Goal: Task Accomplishment & Management: Manage account settings

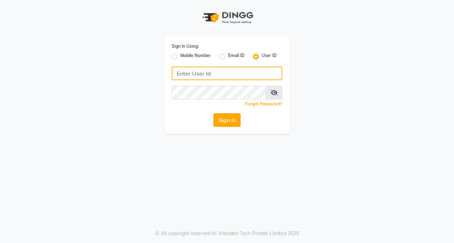
type input "tucsalon"
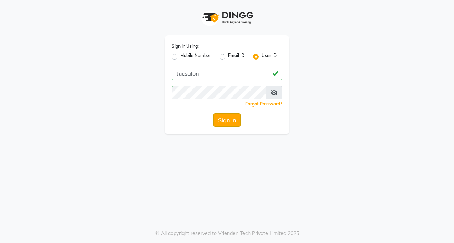
click at [234, 122] on button "Sign In" at bounding box center [226, 120] width 27 height 14
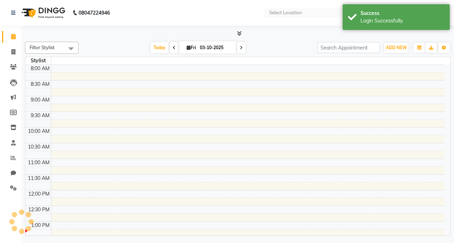
select select "en"
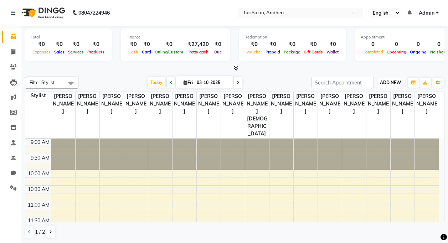
click at [392, 83] on span "ADD NEW" at bounding box center [390, 82] width 21 height 5
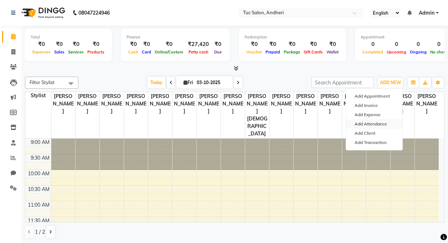
click at [387, 124] on link "Add Attendance" at bounding box center [374, 123] width 56 height 9
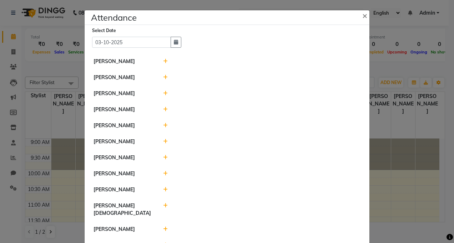
click at [163, 94] on icon at bounding box center [165, 93] width 5 height 5
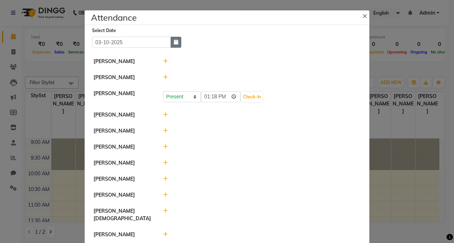
click at [172, 45] on button "button" at bounding box center [175, 42] width 11 height 11
select select "10"
select select "2025"
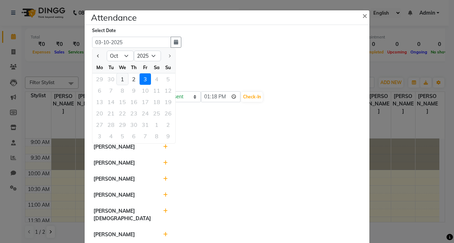
click at [123, 78] on div "1" at bounding box center [122, 78] width 11 height 11
type input "01-10-2025"
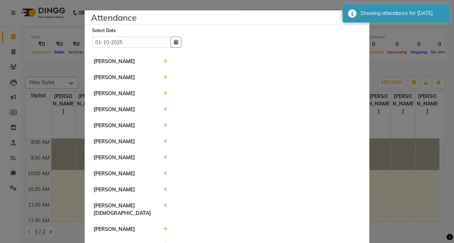
click at [163, 93] on icon at bounding box center [165, 93] width 5 height 5
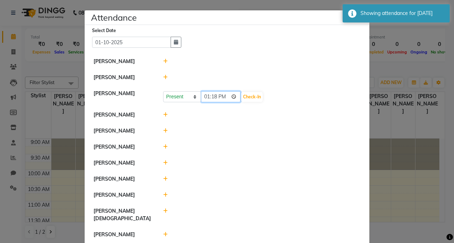
click at [221, 97] on input "13:18" at bounding box center [221, 96] width 40 height 11
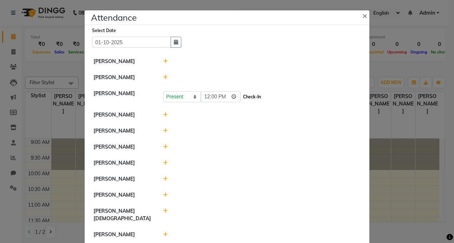
type input "12:00"
click at [241, 98] on button "Check-In" at bounding box center [251, 97] width 21 height 10
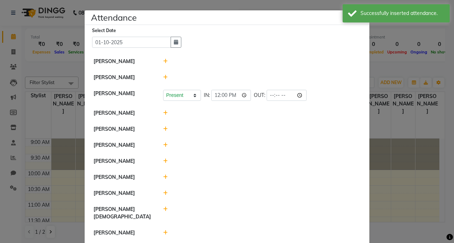
click at [163, 114] on icon at bounding box center [165, 113] width 5 height 5
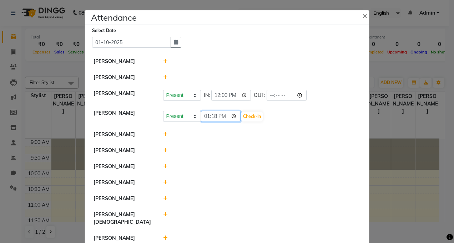
click at [221, 115] on input "13:18" at bounding box center [221, 116] width 40 height 11
type input "12:06"
click at [241, 118] on button "Check-In" at bounding box center [251, 117] width 21 height 10
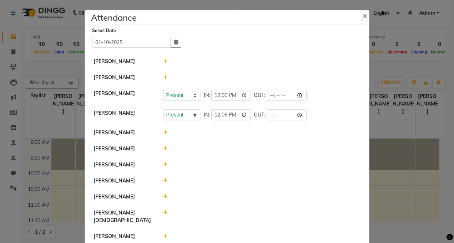
click at [163, 131] on icon at bounding box center [165, 132] width 5 height 5
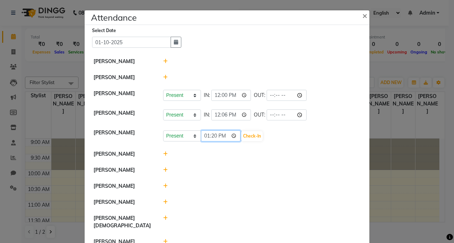
click at [222, 134] on input "13:20" at bounding box center [221, 136] width 40 height 11
type input "12:30"
click at [177, 172] on div at bounding box center [262, 170] width 208 height 7
click at [241, 138] on button "Check-In" at bounding box center [251, 136] width 21 height 10
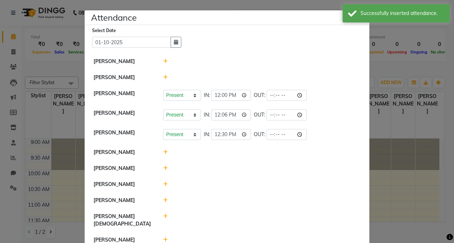
click at [163, 152] on icon at bounding box center [165, 152] width 5 height 5
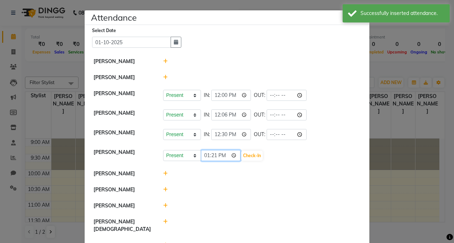
click at [224, 155] on input "13:21" at bounding box center [221, 155] width 40 height 11
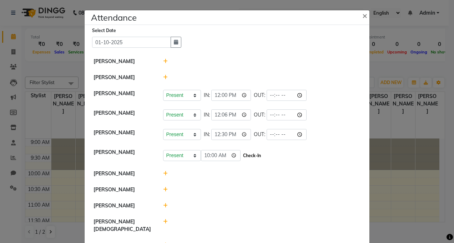
type input "10:00"
click at [241, 158] on button "Check-In" at bounding box center [251, 156] width 21 height 10
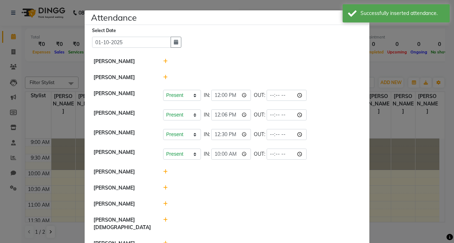
click at [163, 171] on icon at bounding box center [165, 171] width 5 height 5
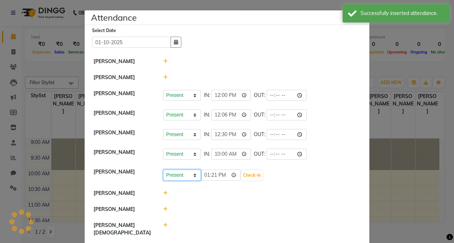
click at [193, 173] on select "Present Absent Late Half Day Weekly Off" at bounding box center [182, 175] width 38 height 11
select select "W"
click at [163, 170] on select "Present Absent Late Half Day Weekly Off" at bounding box center [182, 175] width 38 height 11
click at [206, 177] on button "Save" at bounding box center [209, 175] width 14 height 10
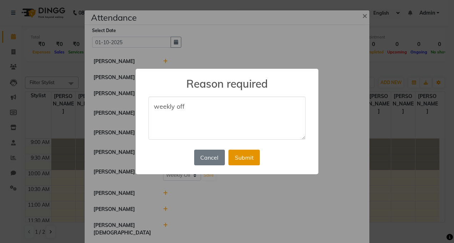
type textarea "weekly off"
click at [252, 159] on button "Submit" at bounding box center [243, 158] width 31 height 16
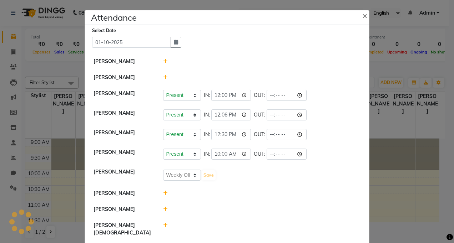
select select "W"
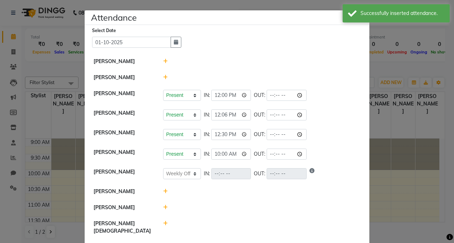
scroll to position [36, 0]
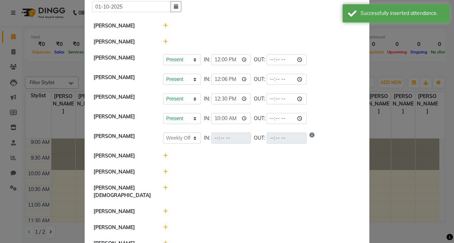
click at [163, 170] on icon at bounding box center [165, 171] width 5 height 5
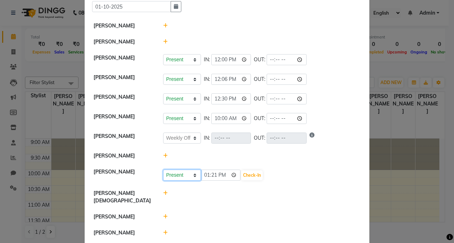
click at [190, 176] on select "Present Absent Late Half Day Weekly Off" at bounding box center [182, 175] width 38 height 11
select select "W"
click at [163, 170] on select "Present Absent Late Half Day Weekly Off" at bounding box center [182, 175] width 38 height 11
click at [209, 175] on button "Save" at bounding box center [209, 175] width 14 height 10
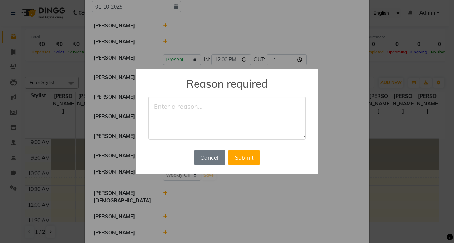
type textarea "e"
type textarea "weekly off"
click at [252, 162] on button "Submit" at bounding box center [243, 158] width 31 height 16
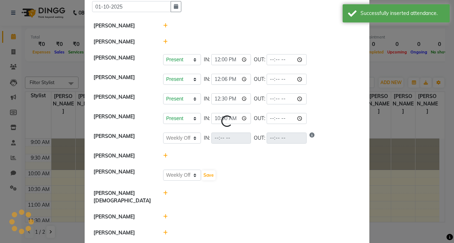
select select "W"
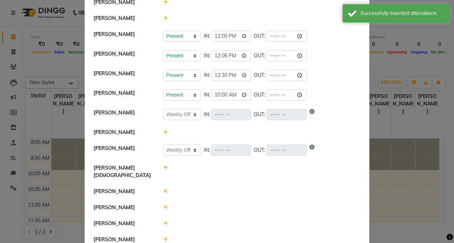
scroll to position [71, 0]
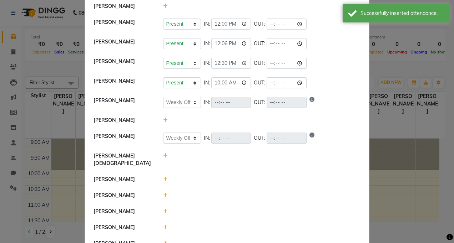
click at [163, 155] on icon at bounding box center [165, 155] width 5 height 5
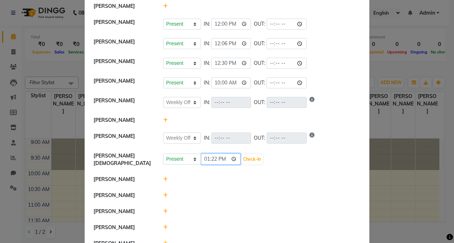
click at [222, 158] on input "13:22" at bounding box center [221, 159] width 40 height 11
click at [223, 158] on input "11:22" at bounding box center [221, 159] width 40 height 11
type input "11:00"
click at [241, 157] on button "Check-In" at bounding box center [251, 159] width 21 height 10
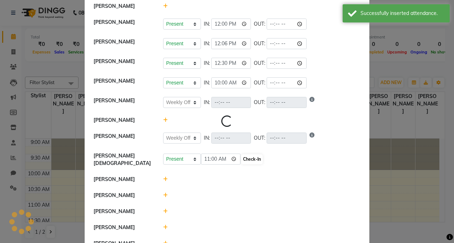
select select "W"
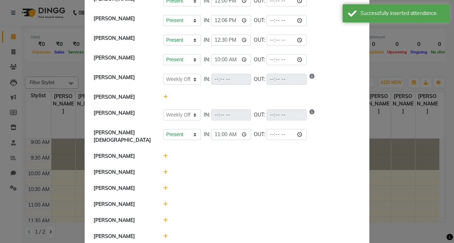
scroll to position [107, 0]
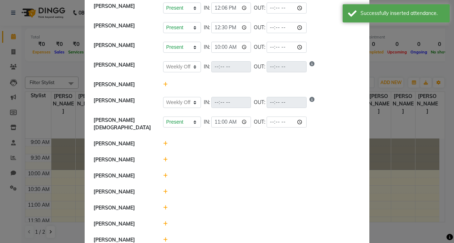
click at [163, 141] on icon at bounding box center [165, 143] width 5 height 5
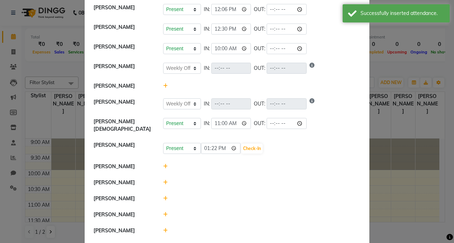
scroll to position [126, 0]
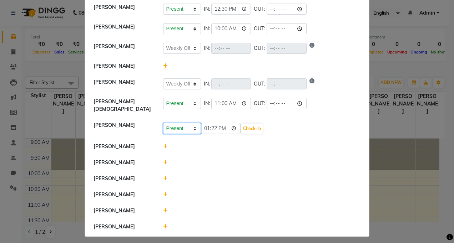
click at [192, 126] on select "Present Absent Late Half Day Weekly Off" at bounding box center [182, 128] width 38 height 11
click at [223, 125] on input "13:22" at bounding box center [221, 128] width 40 height 11
type input "11:30"
click at [241, 124] on button "Check-In" at bounding box center [251, 129] width 21 height 10
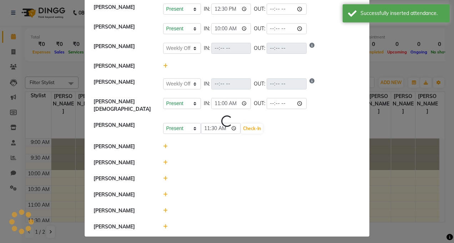
scroll to position [124, 0]
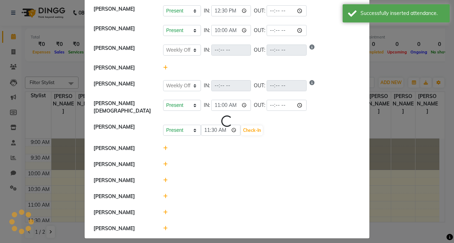
select select "W"
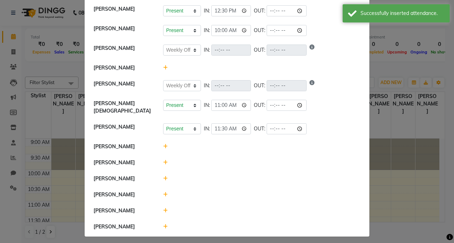
click at [164, 144] on icon at bounding box center [165, 146] width 5 height 5
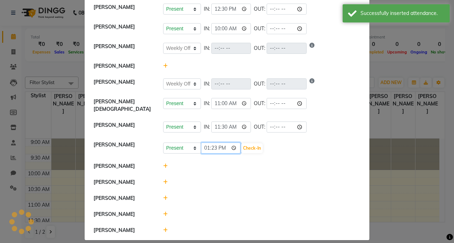
click at [220, 144] on input "13:23" at bounding box center [221, 148] width 40 height 11
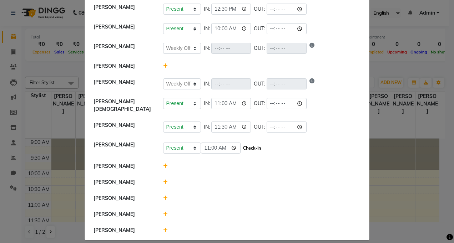
type input "11:00"
click at [243, 144] on button "Check-In" at bounding box center [251, 148] width 21 height 10
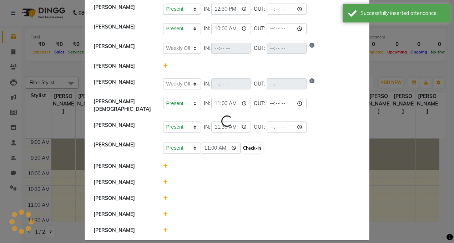
select select "W"
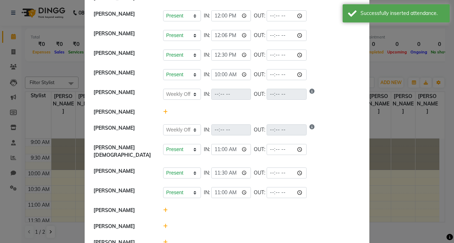
scroll to position [0, 0]
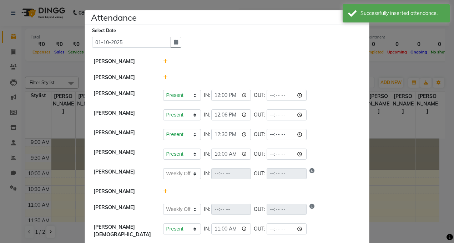
click at [163, 79] on icon at bounding box center [165, 77] width 5 height 5
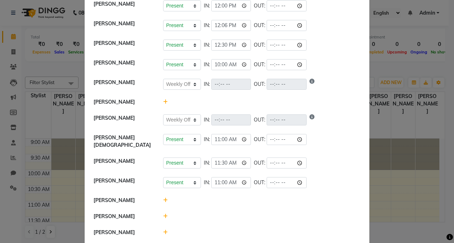
scroll to position [133, 0]
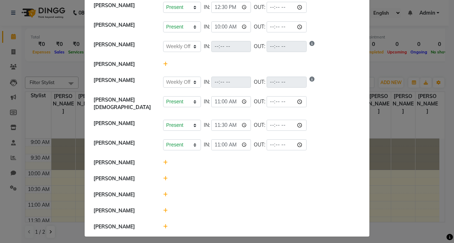
click at [163, 208] on icon at bounding box center [165, 210] width 5 height 5
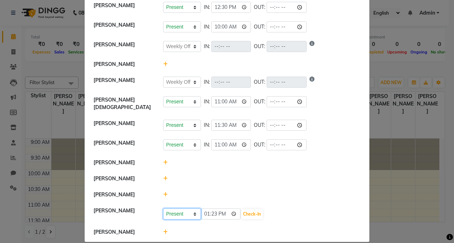
click at [191, 211] on select "Present Absent Late Half Day Weekly Off" at bounding box center [182, 214] width 38 height 11
click at [163, 209] on select "Present Absent Late Half Day Weekly Off" at bounding box center [182, 214] width 38 height 11
click at [192, 210] on select "Present Absent Late Half Day Weekly Off" at bounding box center [182, 214] width 38 height 11
click at [163, 209] on select "Present Absent Late Half Day Weekly Off" at bounding box center [182, 214] width 38 height 11
click at [193, 210] on select "Present Absent Late Half Day Weekly Off" at bounding box center [182, 214] width 38 height 11
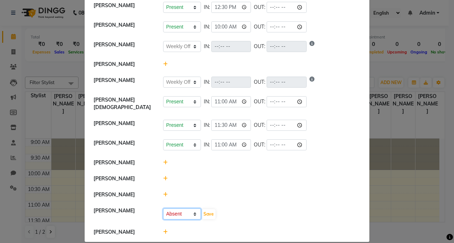
select select "W"
click at [163, 209] on select "Present Absent Late Half Day Weekly Off" at bounding box center [182, 214] width 38 height 11
click at [205, 209] on button "Save" at bounding box center [209, 214] width 14 height 10
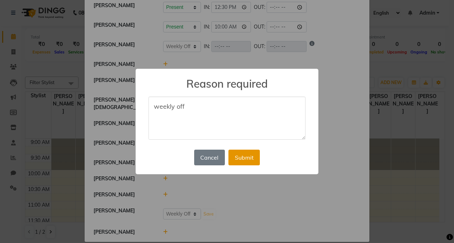
type textarea "weekly off"
click at [231, 151] on button "Submit" at bounding box center [243, 158] width 31 height 16
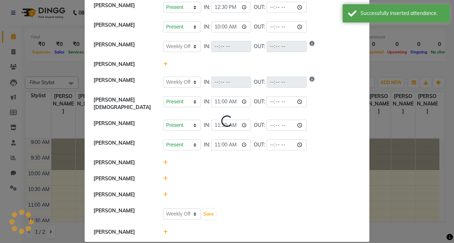
scroll to position [0, 0]
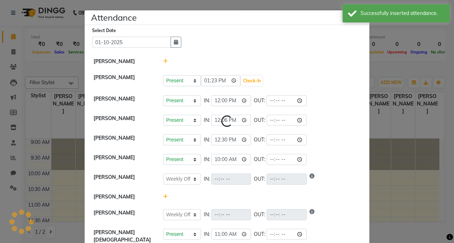
select select "W"
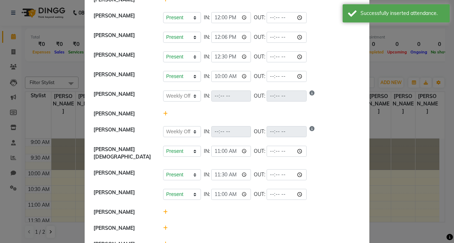
scroll to position [131, 0]
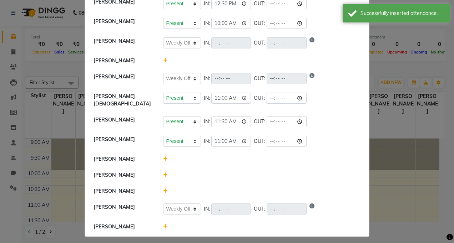
click at [163, 224] on icon at bounding box center [165, 226] width 5 height 5
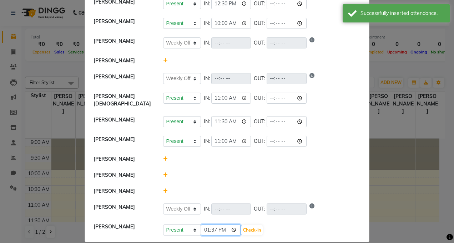
click at [222, 225] on input "13:37" at bounding box center [221, 230] width 40 height 11
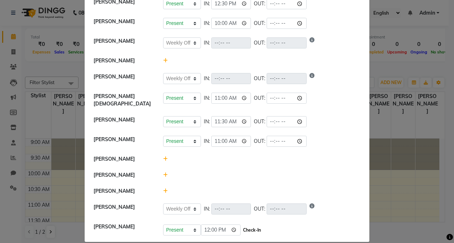
type input "12:00"
click at [245, 227] on button "Check-In" at bounding box center [251, 230] width 21 height 10
select select "W"
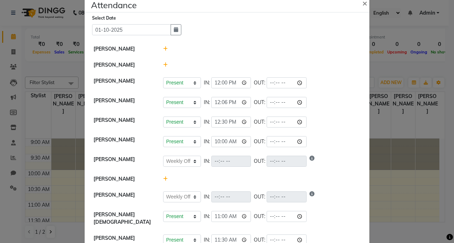
scroll to position [0, 0]
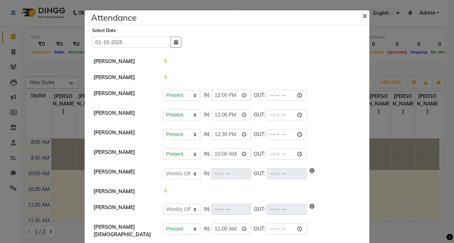
click at [362, 14] on span "×" at bounding box center [364, 15] width 5 height 11
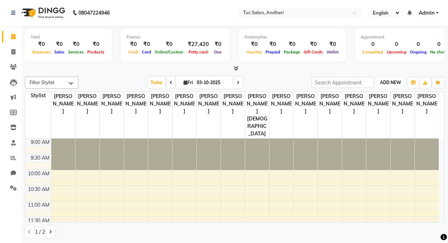
click at [387, 84] on span "ADD NEW" at bounding box center [390, 82] width 21 height 5
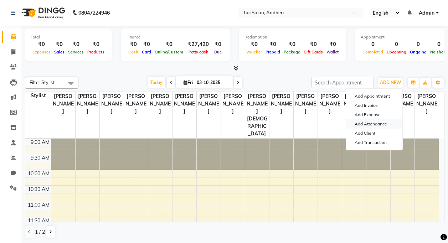
click at [375, 126] on link "Add Attendance" at bounding box center [374, 123] width 56 height 9
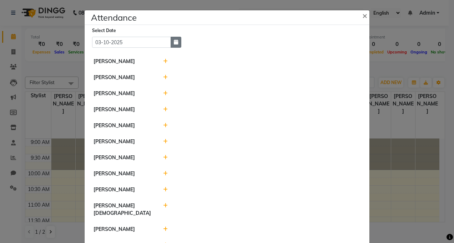
click at [175, 41] on icon "button" at bounding box center [176, 42] width 4 height 5
select select "10"
select select "2025"
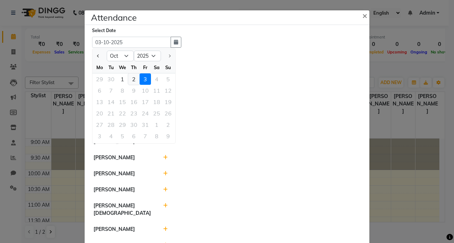
click at [132, 77] on div "2" at bounding box center [133, 78] width 11 height 11
type input "02-10-2025"
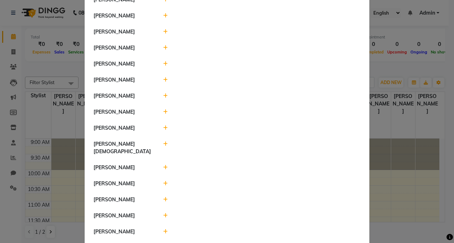
scroll to position [24, 0]
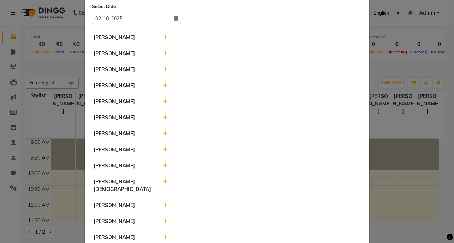
click at [163, 53] on icon at bounding box center [165, 53] width 5 height 5
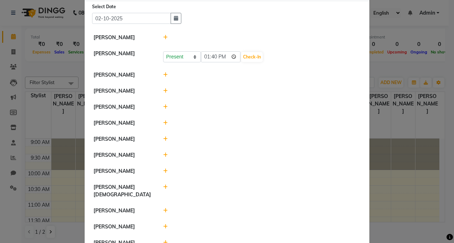
click at [163, 75] on icon at bounding box center [165, 74] width 5 height 5
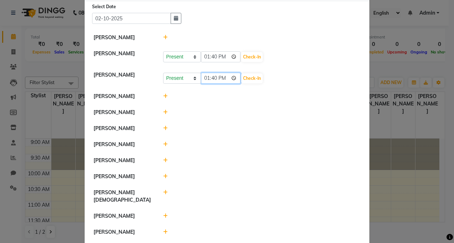
click at [220, 77] on input "13:40" at bounding box center [221, 78] width 40 height 11
type input "12:00"
click at [241, 80] on button "Check-In" at bounding box center [251, 78] width 21 height 10
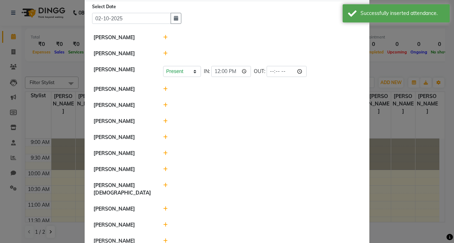
click at [163, 89] on icon at bounding box center [165, 89] width 5 height 5
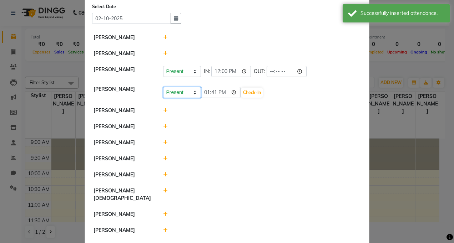
click at [193, 92] on select "Present Absent Late Half Day Weekly Off" at bounding box center [182, 92] width 38 height 11
select select "W"
click at [163, 87] on select "Present Absent Late Half Day Weekly Off" at bounding box center [182, 92] width 38 height 11
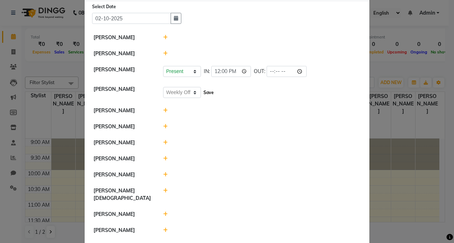
click at [206, 92] on button "Save" at bounding box center [209, 93] width 14 height 10
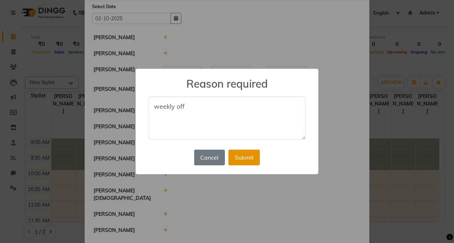
type textarea "weekly off"
click at [241, 157] on button "Submit" at bounding box center [243, 158] width 31 height 16
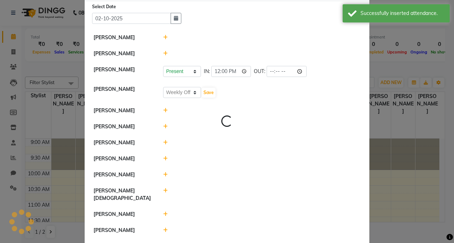
select select "W"
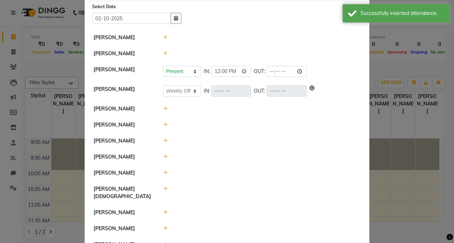
click at [163, 109] on icon at bounding box center [165, 108] width 5 height 5
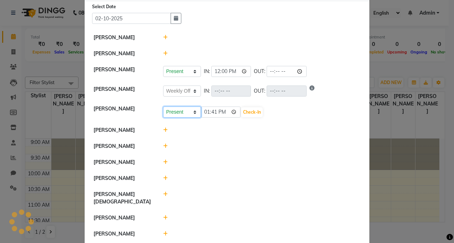
click at [192, 111] on select "Present Absent Late Half Day Weekly Off" at bounding box center [182, 112] width 38 height 11
select select "W"
click at [163, 107] on select "Present Absent Late Half Day Weekly Off" at bounding box center [182, 112] width 38 height 11
click at [203, 113] on button "Save" at bounding box center [209, 112] width 14 height 10
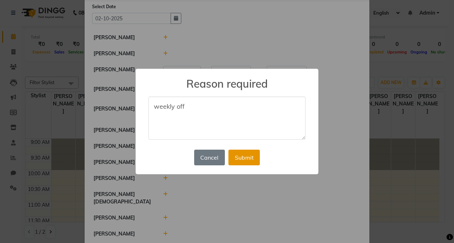
type textarea "weekly off"
click at [246, 157] on button "Submit" at bounding box center [243, 158] width 31 height 16
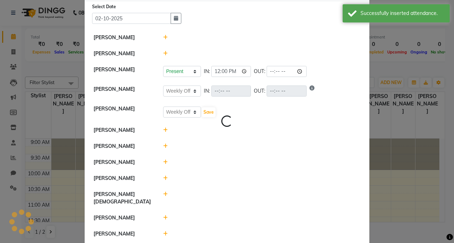
select select "W"
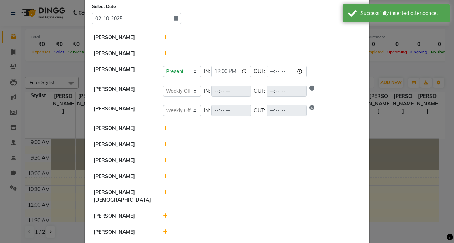
click at [163, 126] on icon at bounding box center [165, 128] width 5 height 5
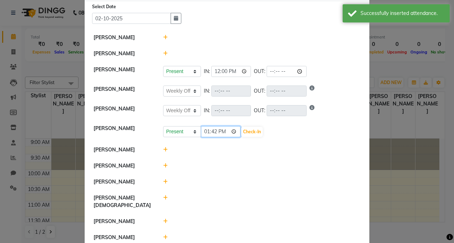
click at [220, 131] on input "13:42" at bounding box center [221, 131] width 40 height 11
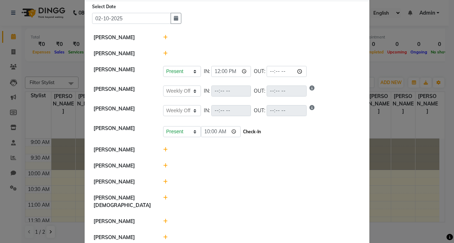
type input "10:00"
click at [241, 134] on button "Check-In" at bounding box center [251, 132] width 21 height 10
select select "W"
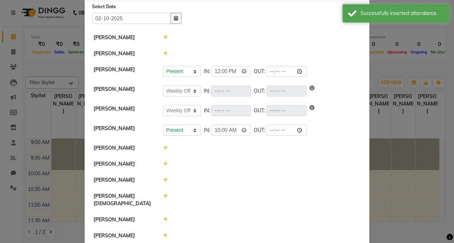
click at [164, 148] on icon at bounding box center [165, 148] width 5 height 5
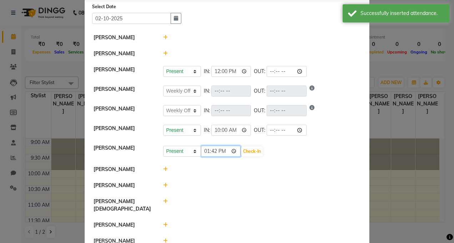
click at [224, 151] on input "13:42" at bounding box center [221, 151] width 40 height 11
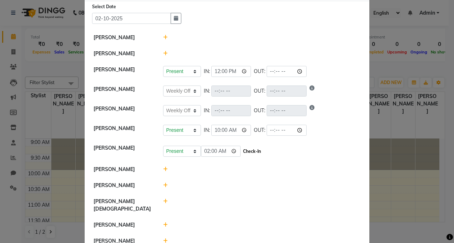
type input "02:00"
click at [241, 151] on button "Check-In" at bounding box center [251, 152] width 21 height 10
select select "W"
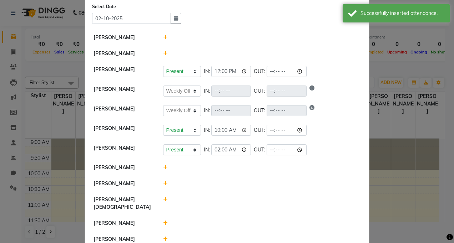
click at [163, 184] on icon at bounding box center [165, 183] width 5 height 5
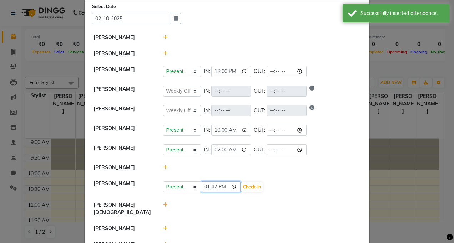
click at [222, 187] on input "13:42" at bounding box center [221, 187] width 40 height 11
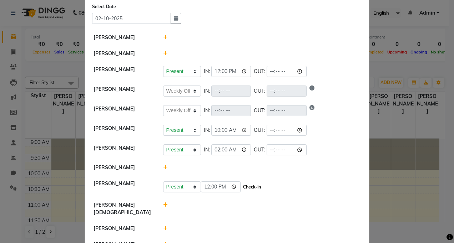
type input "12:00"
click at [251, 184] on button "Check-In" at bounding box center [251, 187] width 21 height 10
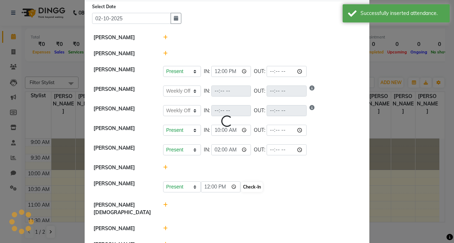
select select "W"
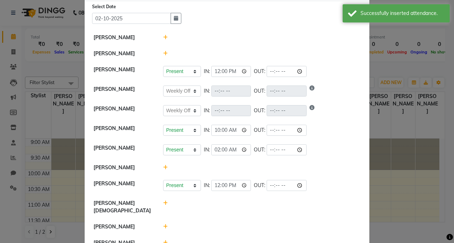
click at [163, 203] on icon at bounding box center [165, 203] width 5 height 5
click at [193, 207] on select "Present Absent Late Half Day Weekly Off" at bounding box center [182, 206] width 38 height 11
select select "W"
click at [163, 201] on select "Present Absent Late Half Day Weekly Off" at bounding box center [182, 206] width 38 height 11
click at [204, 208] on button "Save" at bounding box center [209, 207] width 14 height 10
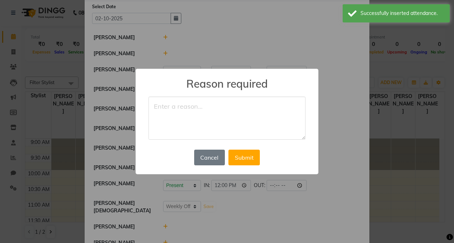
type textarea "2"
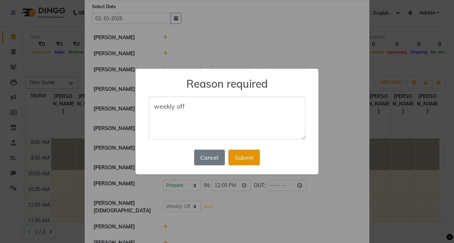
type textarea "weekly off"
click at [245, 157] on button "Submit" at bounding box center [243, 158] width 31 height 16
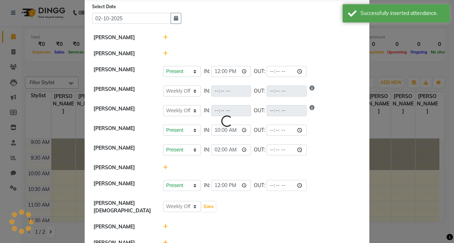
select select "W"
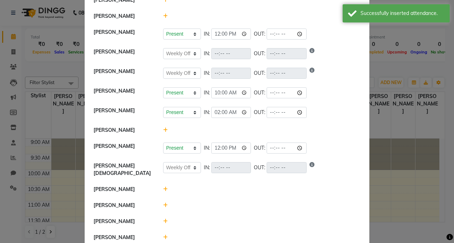
scroll to position [95, 0]
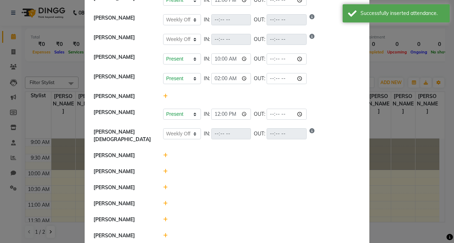
click at [163, 154] on span at bounding box center [165, 155] width 5 height 6
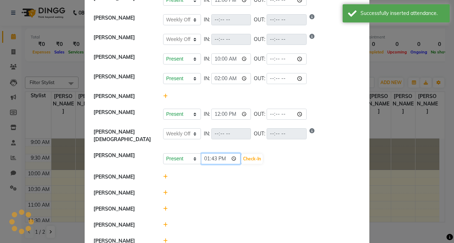
click at [222, 156] on input "13:43" at bounding box center [221, 158] width 40 height 11
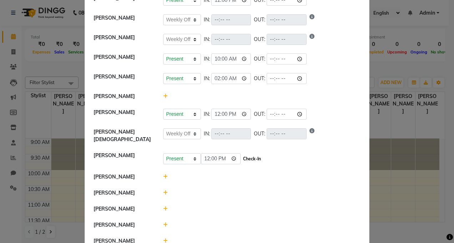
type input "12:00"
click at [241, 155] on button "Check-In" at bounding box center [251, 159] width 21 height 10
select select "W"
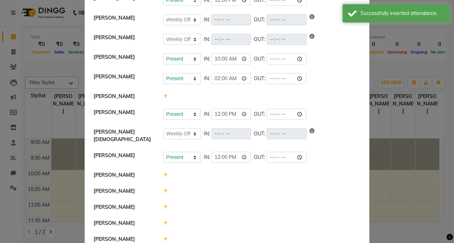
click at [163, 173] on icon at bounding box center [165, 175] width 5 height 5
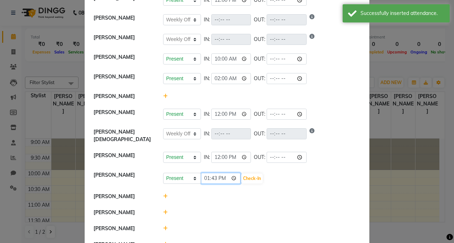
click at [224, 175] on input "13:43" at bounding box center [221, 178] width 40 height 11
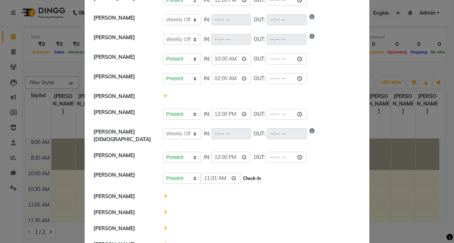
type input "11:01"
click at [241, 174] on button "Check-In" at bounding box center [251, 179] width 21 height 10
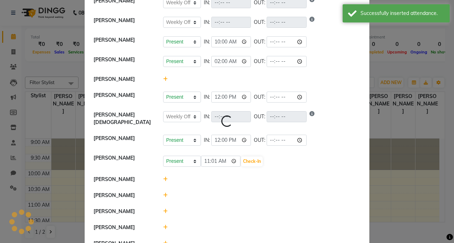
scroll to position [127, 0]
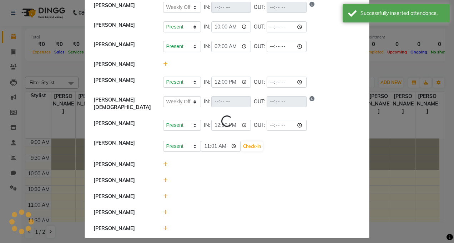
select select "W"
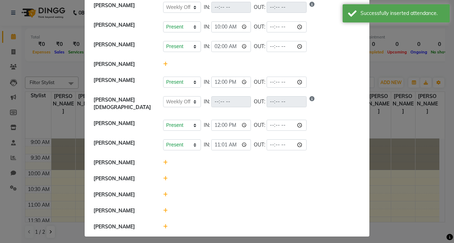
click at [163, 208] on icon at bounding box center [165, 210] width 5 height 5
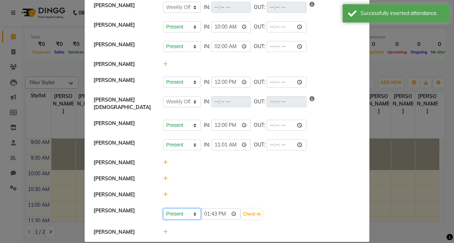
click at [190, 211] on select "Present Absent Late Half Day Weekly Off" at bounding box center [182, 214] width 38 height 11
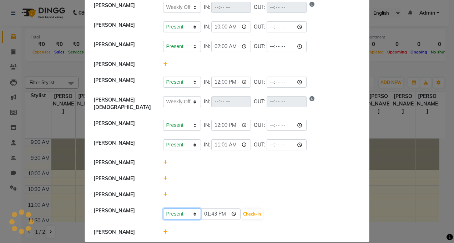
select select "A"
click at [163, 209] on select "Present Absent Late Half Day Weekly Off" at bounding box center [182, 214] width 38 height 11
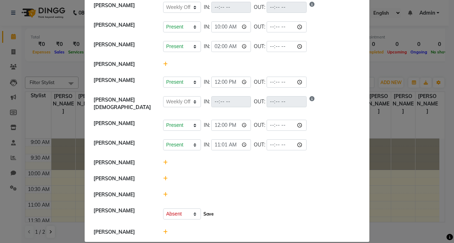
click at [202, 209] on button "Save" at bounding box center [209, 214] width 14 height 10
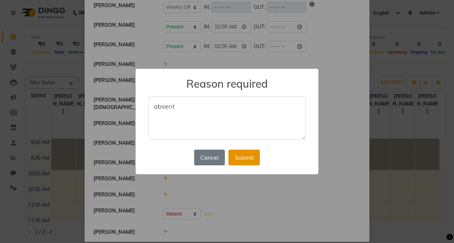
type textarea "absent"
click at [243, 156] on button "Submit" at bounding box center [243, 158] width 31 height 16
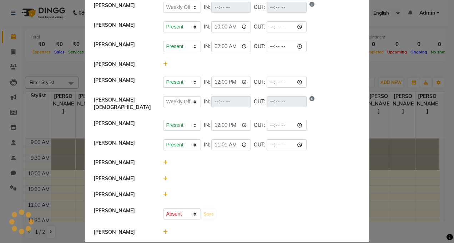
select select "W"
select select "A"
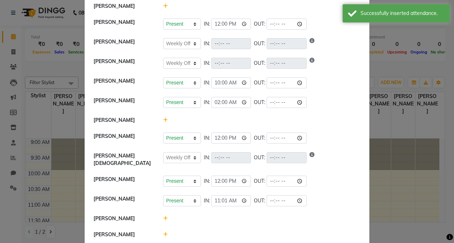
scroll to position [131, 0]
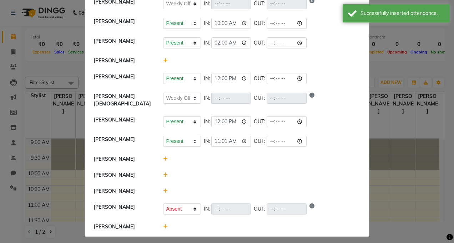
click at [163, 224] on icon at bounding box center [165, 226] width 5 height 5
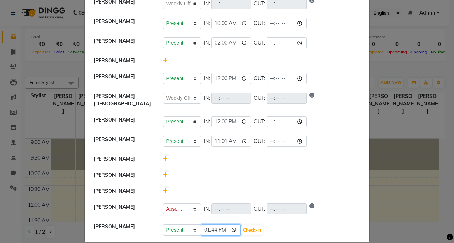
click at [221, 225] on input "13:44" at bounding box center [221, 230] width 40 height 11
type input "12:00"
click at [241, 227] on button "Check-In" at bounding box center [251, 230] width 21 height 10
select select "W"
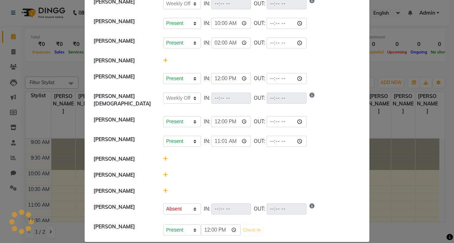
select select "W"
select select "A"
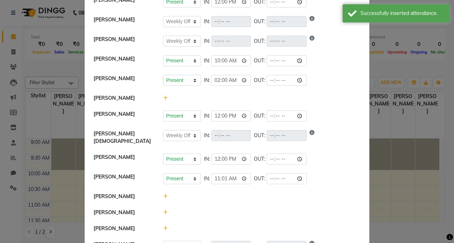
scroll to position [0, 0]
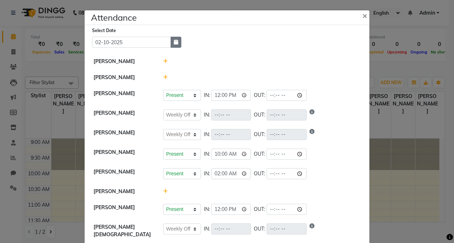
click at [174, 41] on icon "button" at bounding box center [176, 42] width 4 height 5
select select "10"
select select "2025"
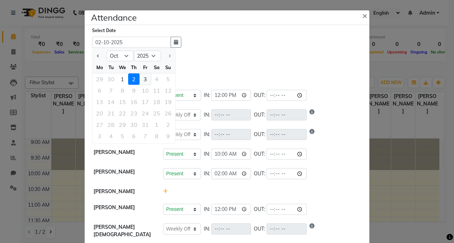
click at [141, 78] on div "3" at bounding box center [144, 78] width 11 height 11
type input "03-10-2025"
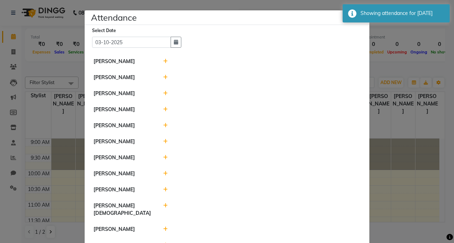
click at [163, 95] on icon at bounding box center [165, 93] width 5 height 5
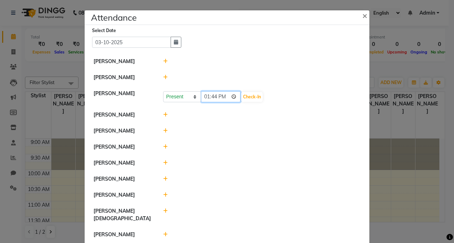
click at [222, 97] on input "13:44" at bounding box center [221, 96] width 40 height 11
type input "12:13"
click at [242, 97] on button "Check-In" at bounding box center [251, 97] width 21 height 10
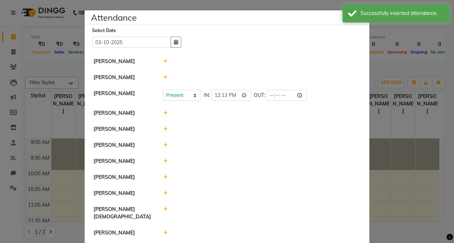
click at [163, 113] on icon at bounding box center [165, 113] width 5 height 5
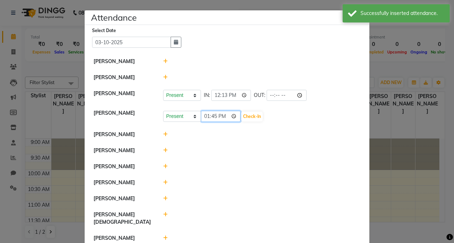
click at [222, 116] on input "13:45" at bounding box center [221, 116] width 40 height 11
click at [224, 116] on input "12:45" at bounding box center [221, 116] width 40 height 11
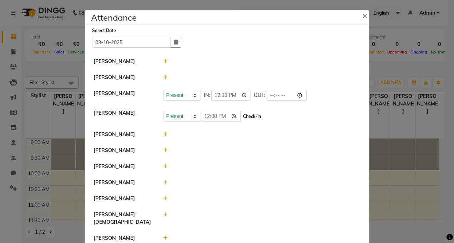
type input "12:00"
click at [243, 117] on button "Check-In" at bounding box center [251, 117] width 21 height 10
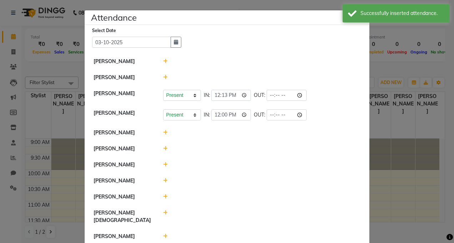
click at [163, 133] on icon at bounding box center [165, 132] width 5 height 5
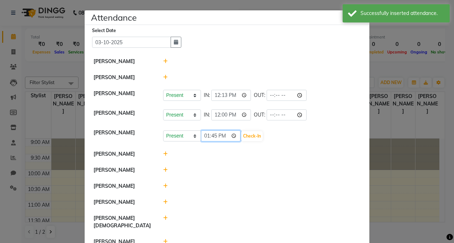
click at [222, 136] on input "13:45" at bounding box center [221, 136] width 40 height 11
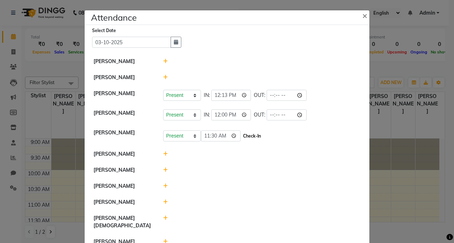
type input "11:30"
click at [244, 136] on button "Check-In" at bounding box center [251, 136] width 21 height 10
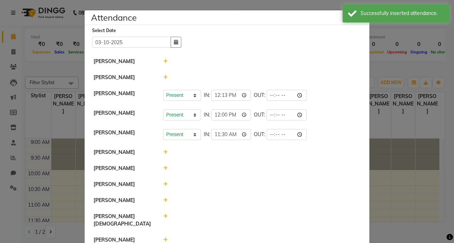
click at [163, 152] on icon at bounding box center [165, 152] width 5 height 5
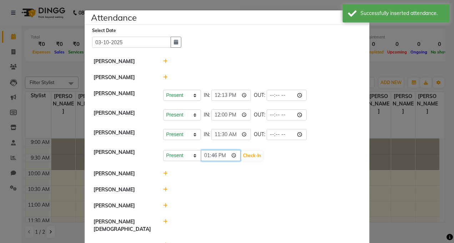
click at [220, 154] on input "13:46" at bounding box center [221, 155] width 40 height 11
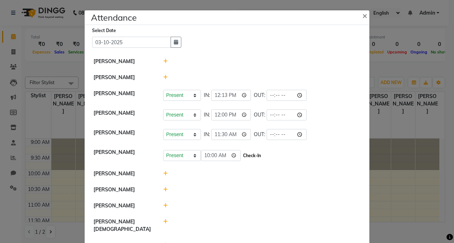
type input "10:00"
click at [241, 155] on button "Check-In" at bounding box center [251, 156] width 21 height 10
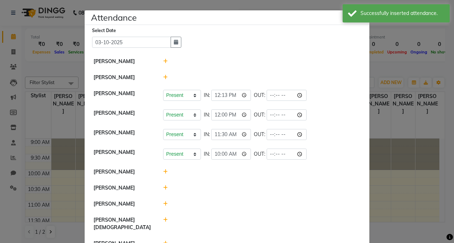
click at [163, 172] on icon at bounding box center [165, 171] width 5 height 5
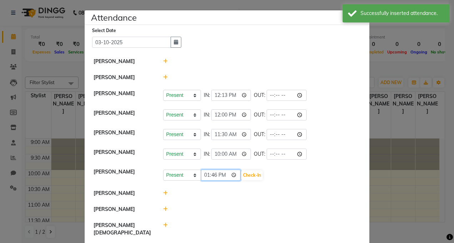
click at [225, 177] on input "13:46" at bounding box center [221, 175] width 40 height 11
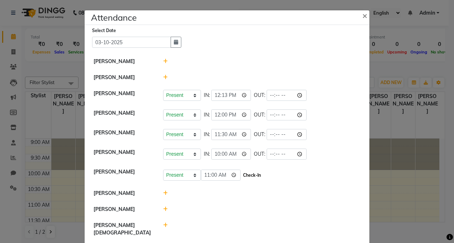
type input "11:00"
click at [243, 173] on button "Check-In" at bounding box center [251, 175] width 21 height 10
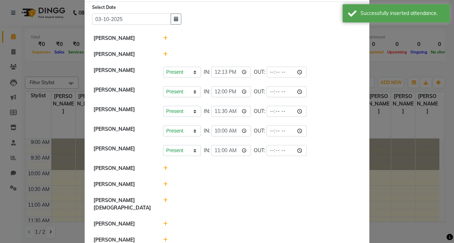
scroll to position [36, 0]
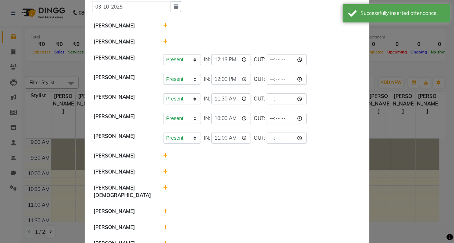
click at [164, 173] on icon at bounding box center [165, 171] width 5 height 5
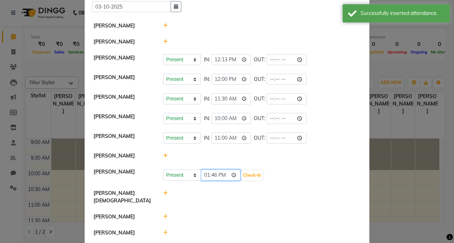
click at [224, 177] on input "13:46" at bounding box center [221, 175] width 40 height 11
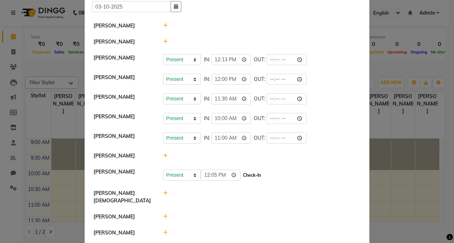
type input "12:05"
click at [244, 173] on button "Check-In" at bounding box center [251, 175] width 21 height 10
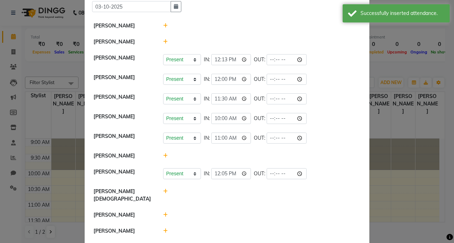
scroll to position [71, 0]
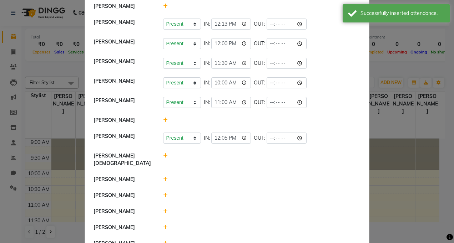
click at [164, 155] on icon at bounding box center [165, 155] width 5 height 5
click at [223, 159] on input "13:46" at bounding box center [221, 159] width 40 height 11
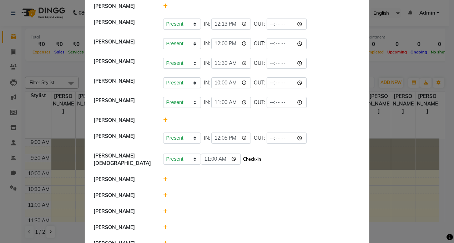
type input "11:00"
click at [241, 160] on button "Check-In" at bounding box center [251, 159] width 21 height 10
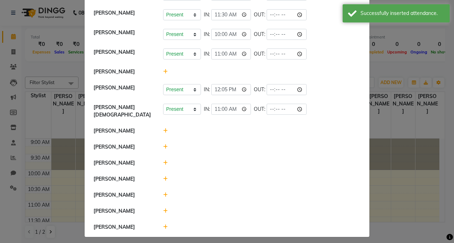
scroll to position [120, 0]
click at [164, 128] on icon at bounding box center [165, 130] width 5 height 5
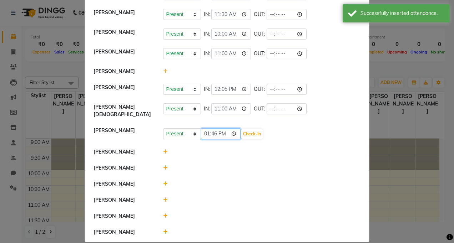
click at [221, 130] on input "13:46" at bounding box center [221, 133] width 40 height 11
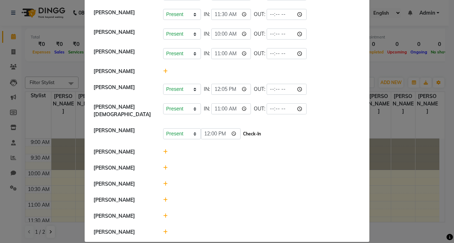
type input "12:00"
click at [250, 132] on button "Check-In" at bounding box center [251, 134] width 21 height 10
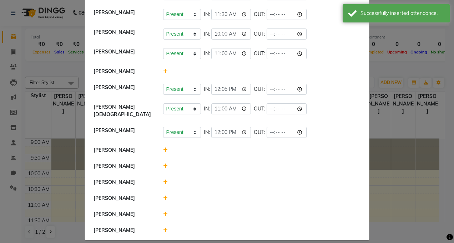
click at [163, 148] on icon at bounding box center [165, 150] width 5 height 5
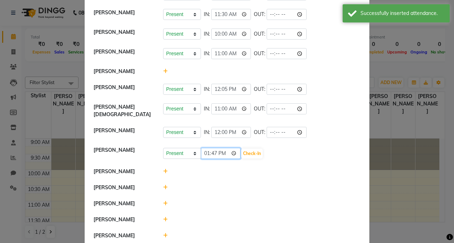
click at [223, 152] on input "13:47" at bounding box center [221, 153] width 40 height 11
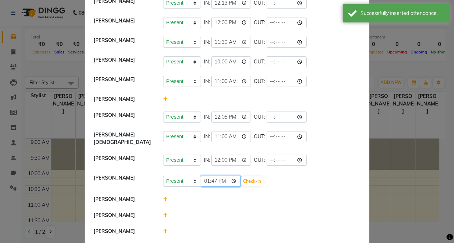
scroll to position [85, 0]
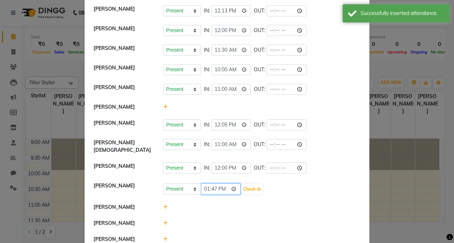
click at [224, 185] on input "13:47" at bounding box center [221, 189] width 40 height 11
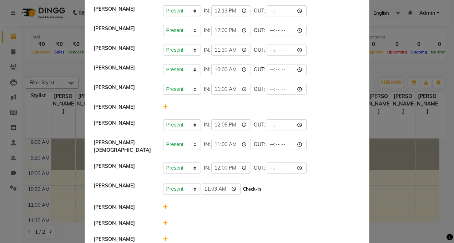
type input "11:03"
click at [243, 184] on button "Check-In" at bounding box center [251, 189] width 21 height 10
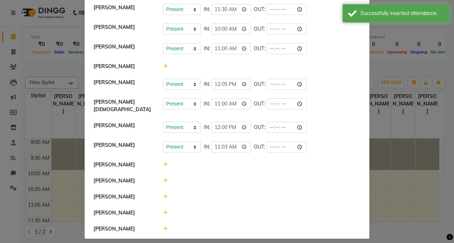
scroll to position [127, 0]
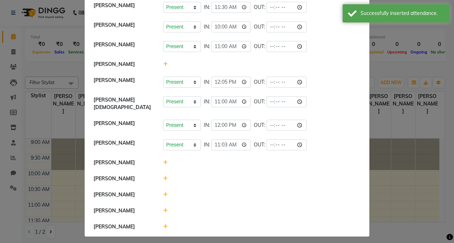
click at [164, 208] on icon at bounding box center [165, 210] width 5 height 5
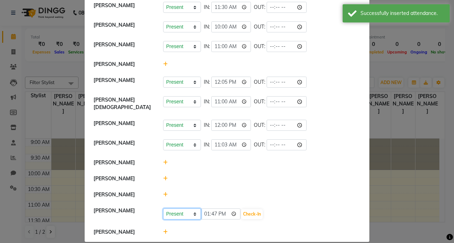
click at [192, 211] on select "Present Absent Late Half Day Weekly Off" at bounding box center [182, 214] width 38 height 11
select select "A"
click at [163, 209] on select "Present Absent Late Half Day Weekly Off" at bounding box center [182, 214] width 38 height 11
click at [209, 211] on button "Save" at bounding box center [209, 214] width 14 height 10
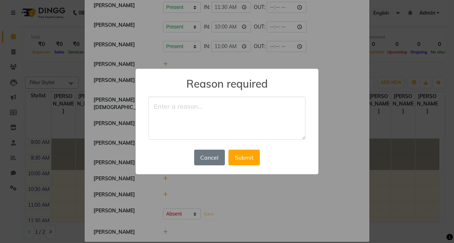
click at [165, 105] on textarea at bounding box center [226, 119] width 157 height 44
type textarea "absent"
click at [241, 156] on button "Submit" at bounding box center [243, 158] width 31 height 16
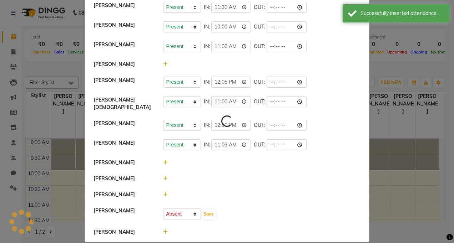
select select "A"
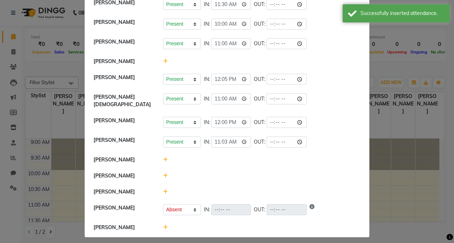
scroll to position [131, 0]
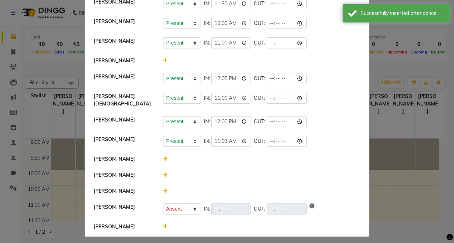
click at [164, 224] on icon at bounding box center [165, 226] width 5 height 5
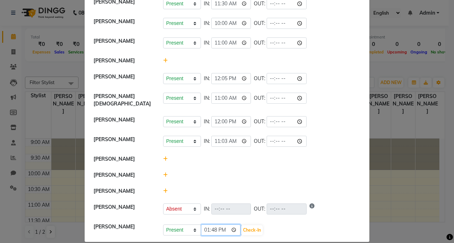
click at [220, 226] on input "13:48" at bounding box center [221, 230] width 40 height 11
type input "12:30"
click at [241, 226] on button "Check-In" at bounding box center [251, 230] width 21 height 10
select select "A"
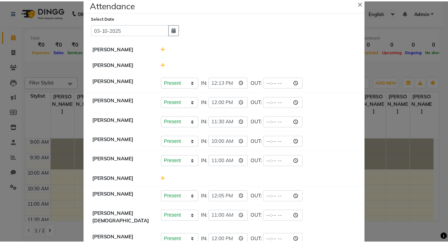
scroll to position [0, 0]
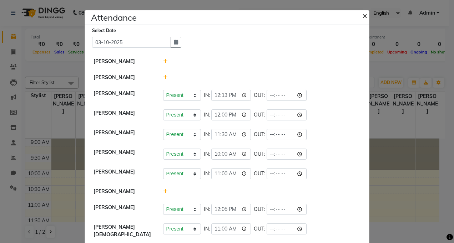
click at [362, 17] on span "×" at bounding box center [364, 15] width 5 height 11
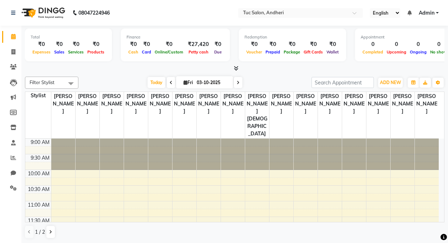
drag, startPoint x: 175, startPoint y: 9, endPoint x: 174, endPoint y: 14, distance: 5.8
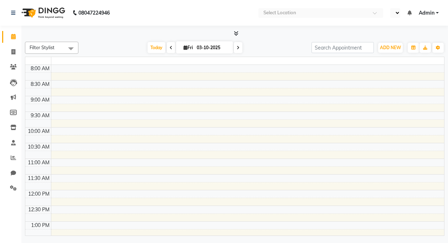
select select "en"
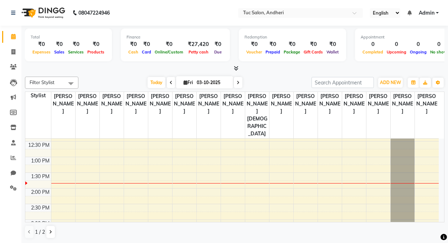
scroll to position [214, 0]
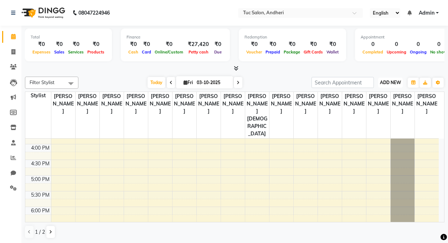
click at [395, 81] on span "ADD NEW" at bounding box center [390, 82] width 21 height 5
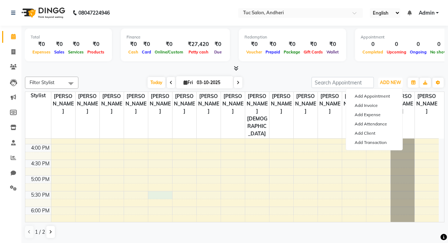
click at [149, 168] on div "9:00 AM 9:30 AM 10:00 AM 10:30 AM 11:00 AM 11:30 AM 12:00 PM 12:30 PM 1:00 PM 1…" at bounding box center [232, 144] width 414 height 439
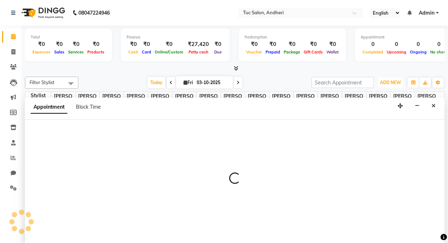
scroll to position [0, 0]
select select "93125"
select select "tentative"
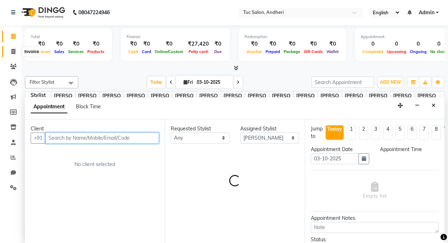
select select "1050"
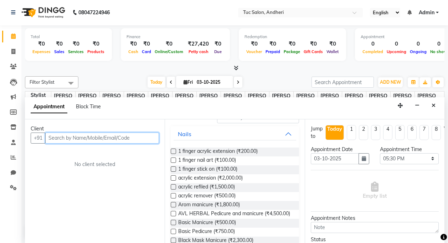
scroll to position [71, 0]
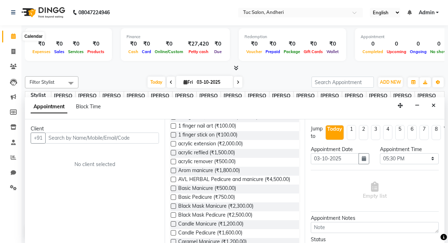
click at [9, 36] on span at bounding box center [13, 36] width 12 height 8
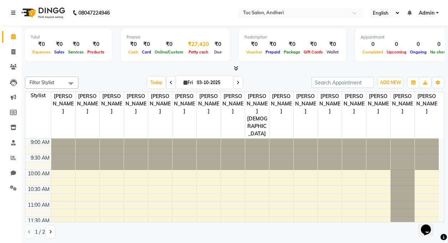
click at [197, 53] on span "Petty cash" at bounding box center [199, 52] width 24 height 5
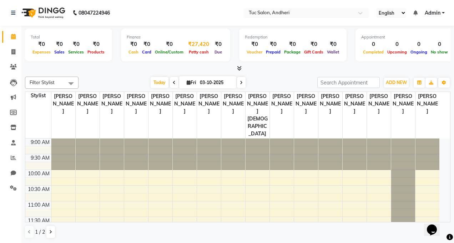
select select "8364"
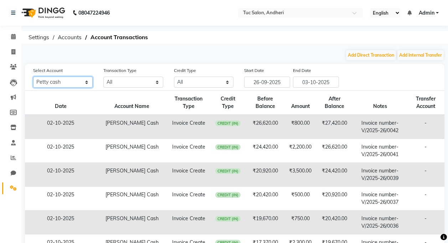
click at [87, 81] on select "All Petty cash Default account" at bounding box center [63, 82] width 60 height 11
select select
click at [33, 77] on select "All Petty cash Default account" at bounding box center [63, 82] width 60 height 11
click at [27, 39] on span "Settings" at bounding box center [39, 37] width 28 height 13
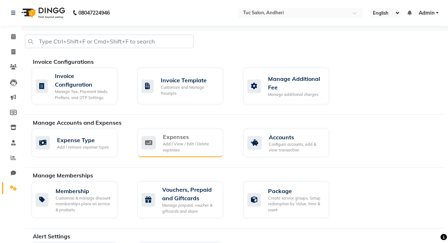
click at [163, 144] on div "Add / View / Edit / Delete expenses" at bounding box center [190, 147] width 55 height 12
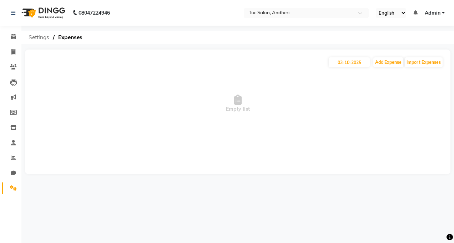
click at [40, 39] on span "Settings" at bounding box center [39, 37] width 28 height 13
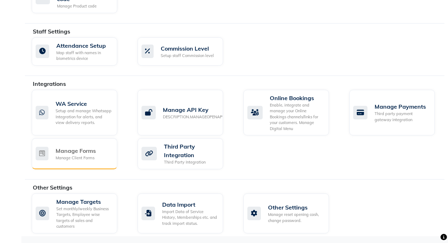
scroll to position [407, 0]
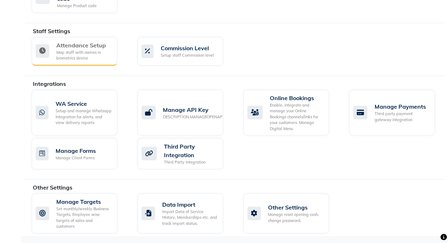
click at [62, 50] on div "Map staff with names in biometrics device" at bounding box center [83, 56] width 55 height 12
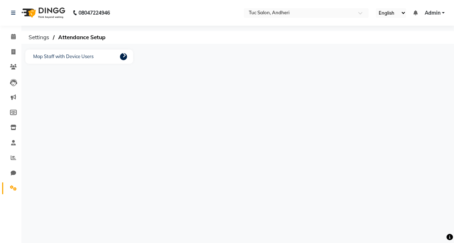
click at [122, 56] on icon at bounding box center [124, 55] width 4 height 6
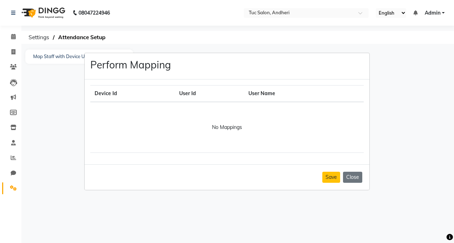
click at [34, 35] on ngb-modal-window "Perform Mapping Device Id User Id User Name No Mappings Save Close" at bounding box center [227, 121] width 454 height 243
click at [75, 37] on ngb-modal-window "Perform Mapping Device Id User Id User Name No Mappings Save Close" at bounding box center [227, 121] width 454 height 243
click at [11, 36] on ngb-modal-window "Perform Mapping Device Id User Id User Name No Mappings Save Close" at bounding box center [227, 121] width 454 height 243
click at [353, 177] on button "Close" at bounding box center [352, 177] width 19 height 11
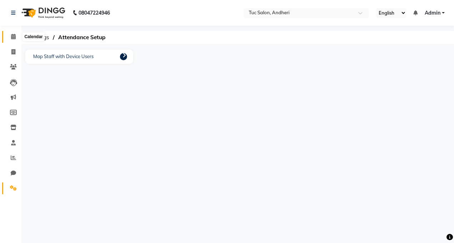
click at [11, 33] on span at bounding box center [13, 37] width 12 height 8
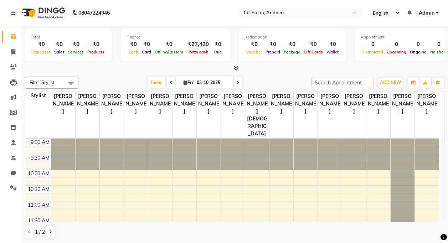
click at [38, 45] on div "₹0" at bounding box center [42, 44] width 22 height 8
click at [45, 48] on div "₹0" at bounding box center [42, 44] width 22 height 8
